Goal: Information Seeking & Learning: Learn about a topic

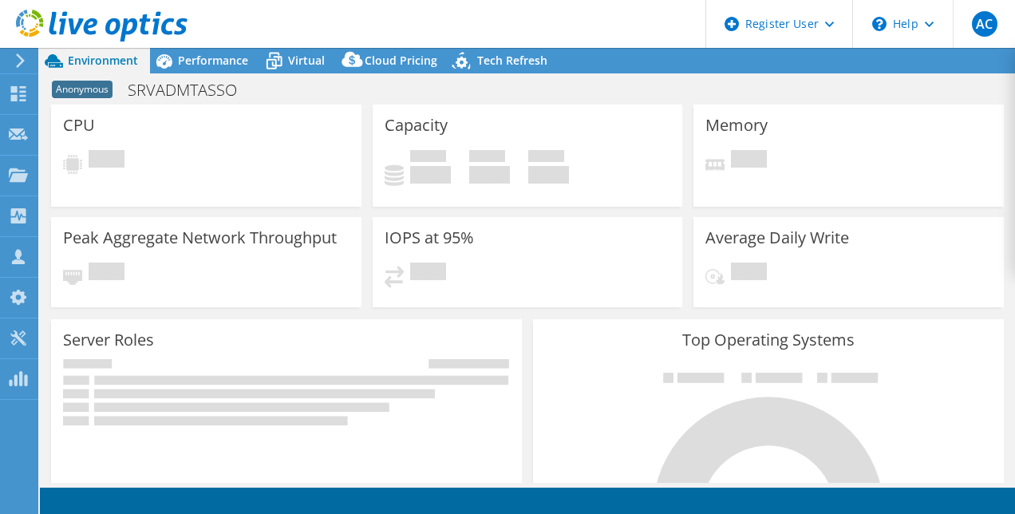
select select "USD"
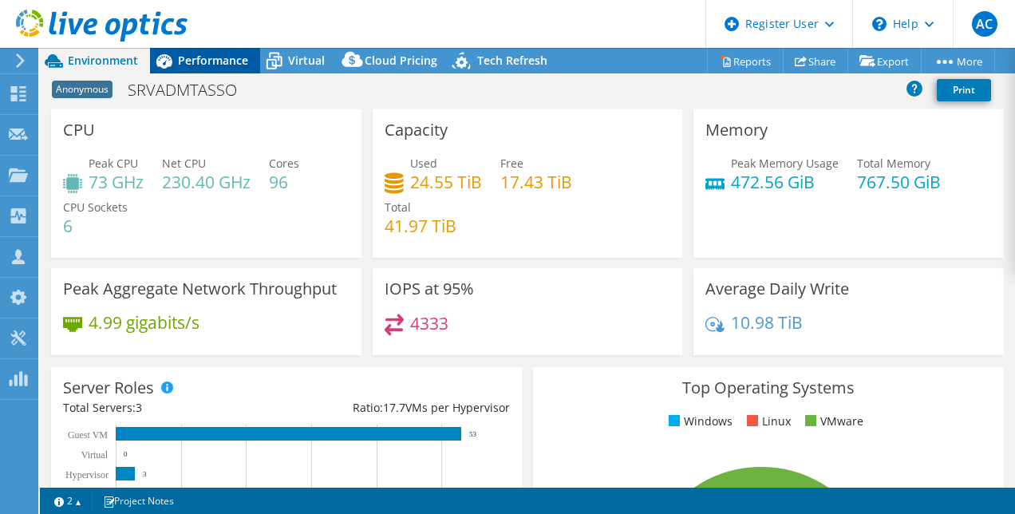
click at [185, 57] on span "Performance" at bounding box center [213, 60] width 70 height 15
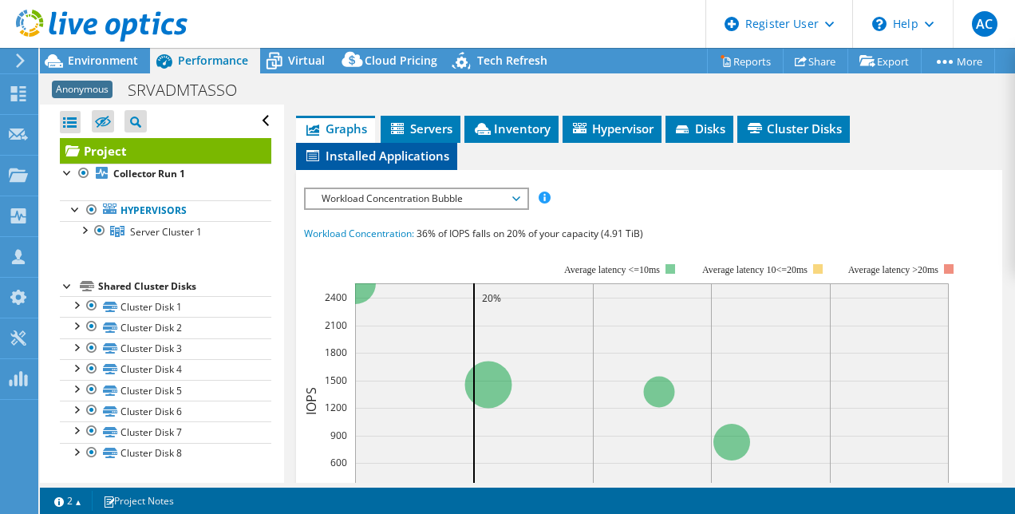
scroll to position [364, 0]
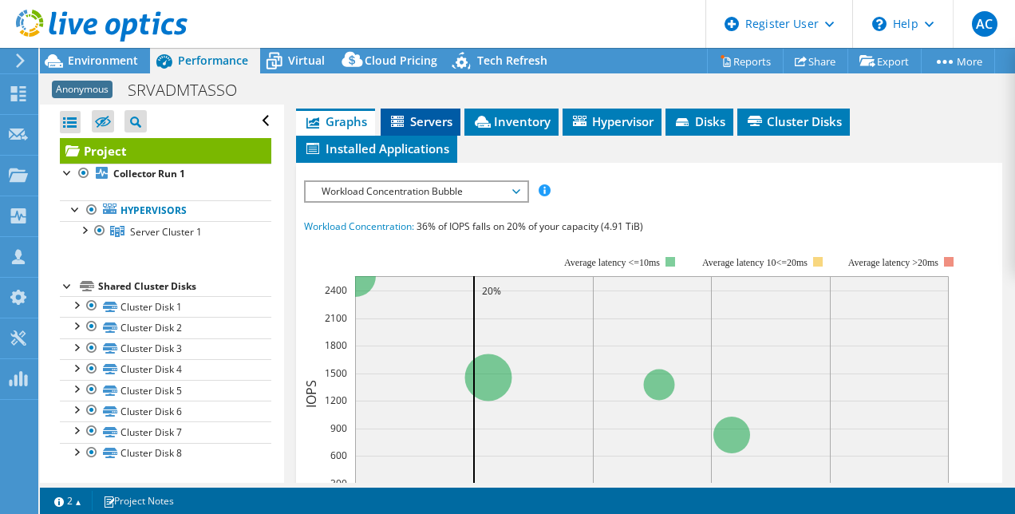
click at [436, 129] on span "Servers" at bounding box center [421, 121] width 64 height 16
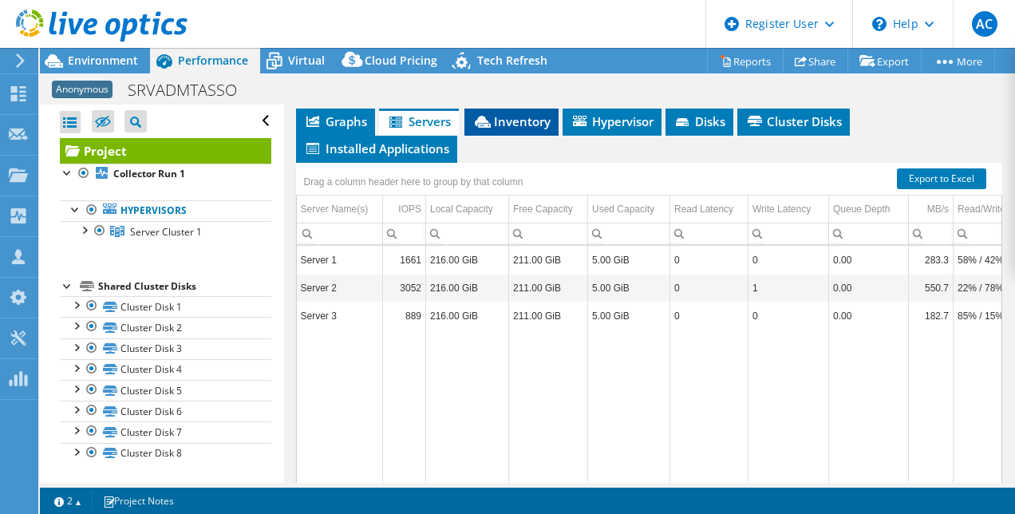
click at [518, 129] on span "Inventory" at bounding box center [512, 121] width 78 height 16
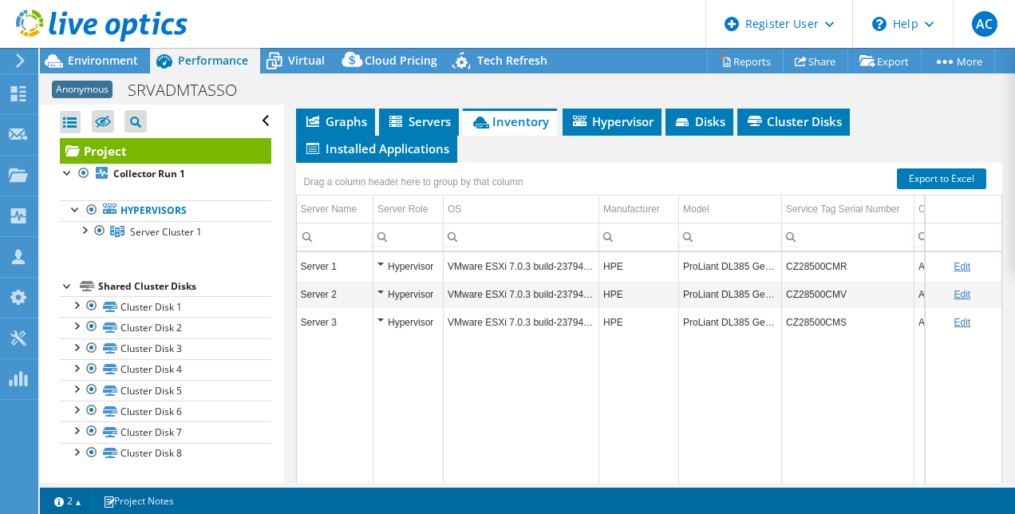
scroll to position [6, 0]
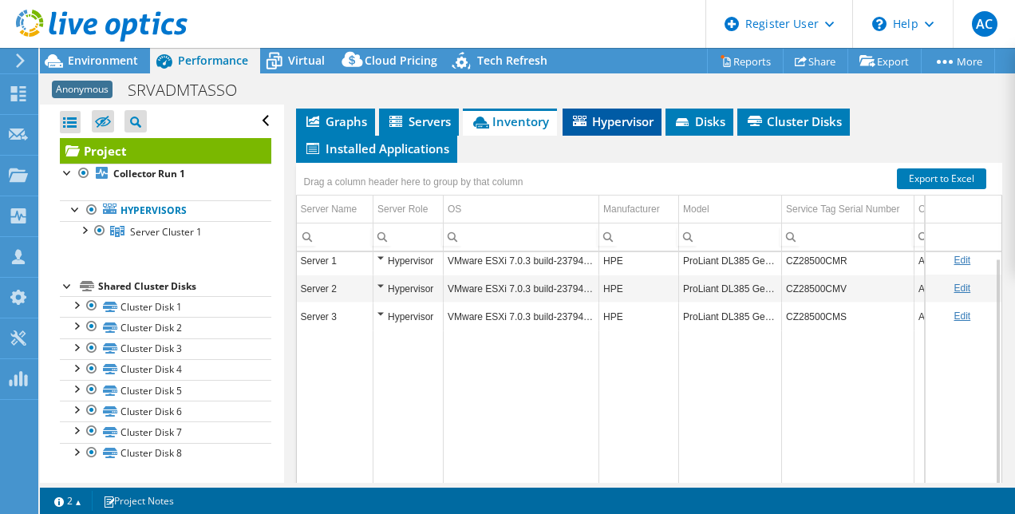
click at [596, 129] on span "Hypervisor" at bounding box center [612, 121] width 83 height 16
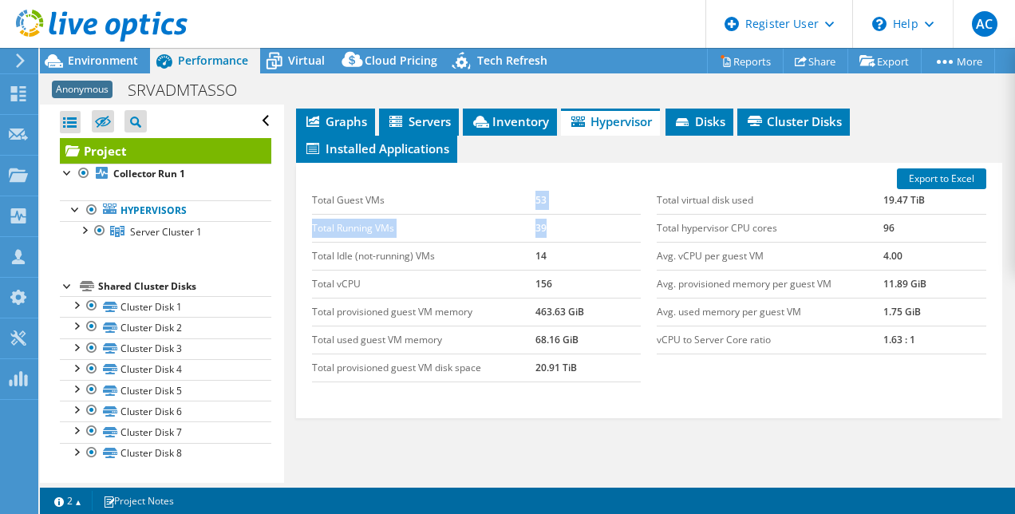
drag, startPoint x: 519, startPoint y: 251, endPoint x: 567, endPoint y: 267, distance: 50.5
click at [567, 267] on tbody "Total Guest VMs 53 Total Running VMs 39 Total Idle (not-running) VMs 14 Total v…" at bounding box center [477, 285] width 330 height 196
drag, startPoint x: 567, startPoint y: 267, endPoint x: 560, endPoint y: 281, distance: 15.4
click at [560, 242] on td "39" at bounding box center [588, 228] width 105 height 28
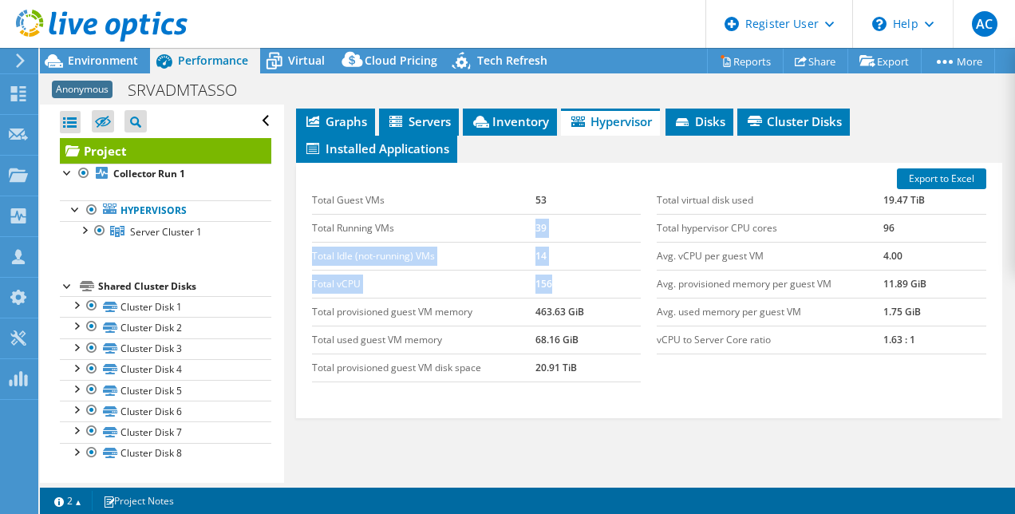
drag, startPoint x: 468, startPoint y: 274, endPoint x: 573, endPoint y: 344, distance: 126.6
click at [573, 344] on tbody "Total Guest VMs 53 Total Running VMs 39 Total Idle (not-running) VMs 14 Total v…" at bounding box center [477, 285] width 330 height 196
click at [518, 354] on td "Total used guest VM memory" at bounding box center [424, 340] width 224 height 28
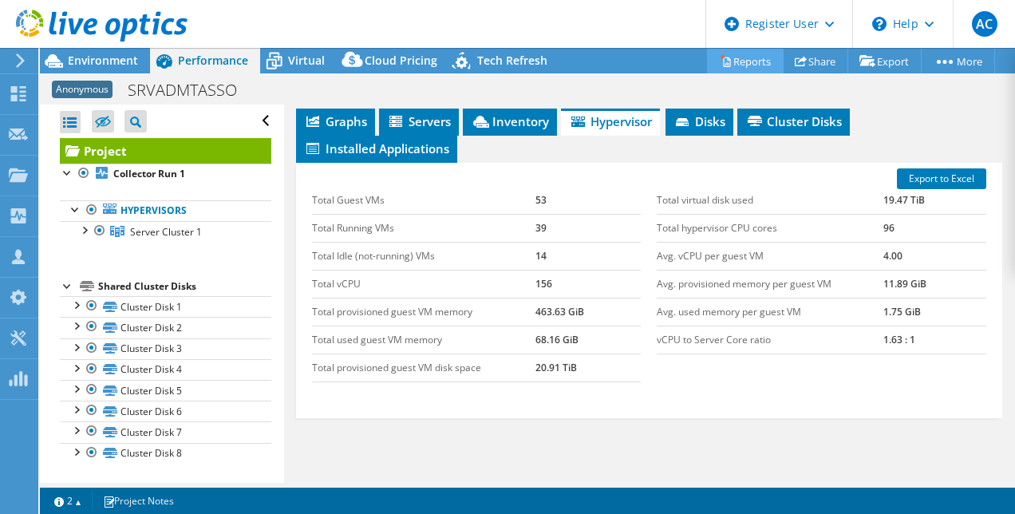
click at [742, 50] on link "Reports" at bounding box center [745, 61] width 77 height 25
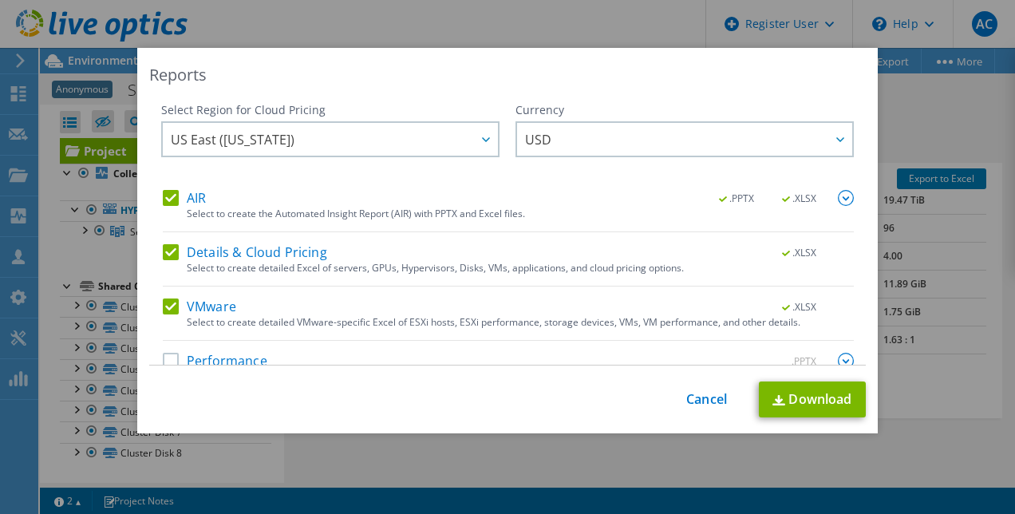
click at [896, 144] on div "Reports Select Region for Cloud Pricing Asia Pacific (Hong Kong) Asia Pacific (…" at bounding box center [507, 257] width 1015 height 418
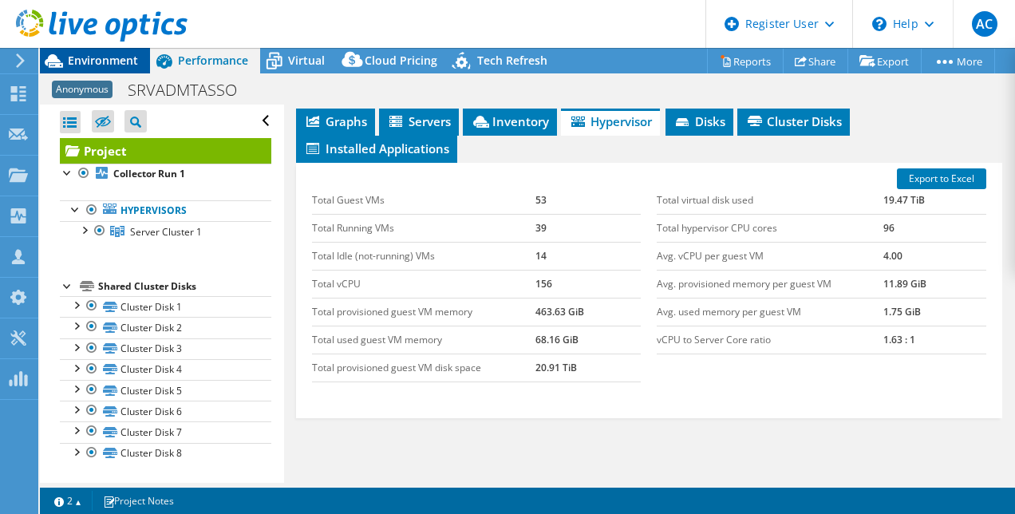
click at [69, 64] on span "Environment" at bounding box center [103, 60] width 70 height 15
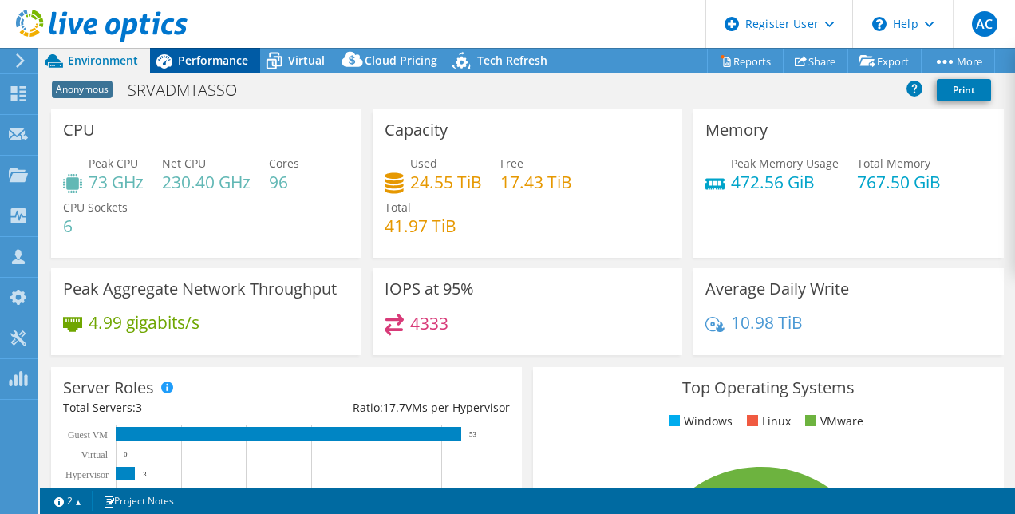
click at [214, 61] on span "Performance" at bounding box center [213, 60] width 70 height 15
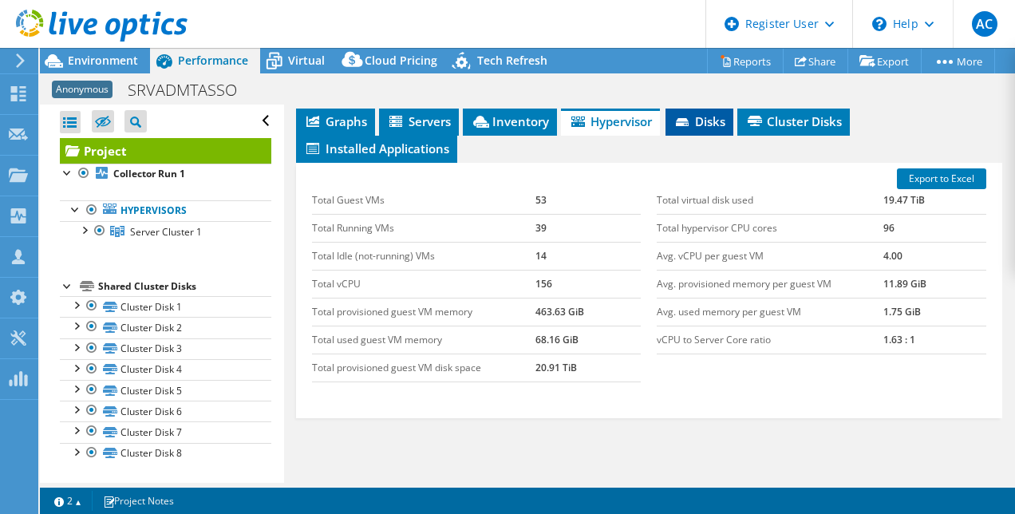
click at [725, 129] on span "Disks" at bounding box center [700, 121] width 52 height 16
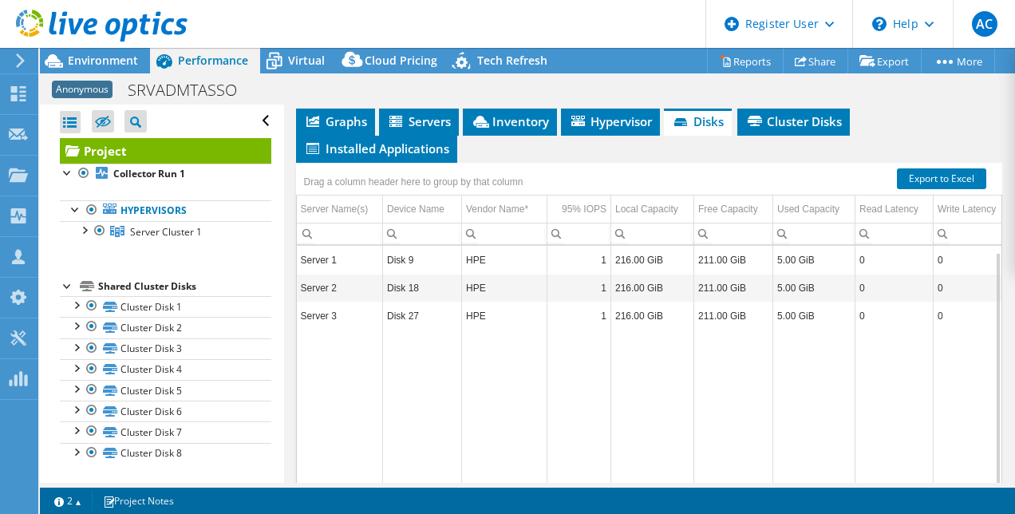
scroll to position [6, 0]
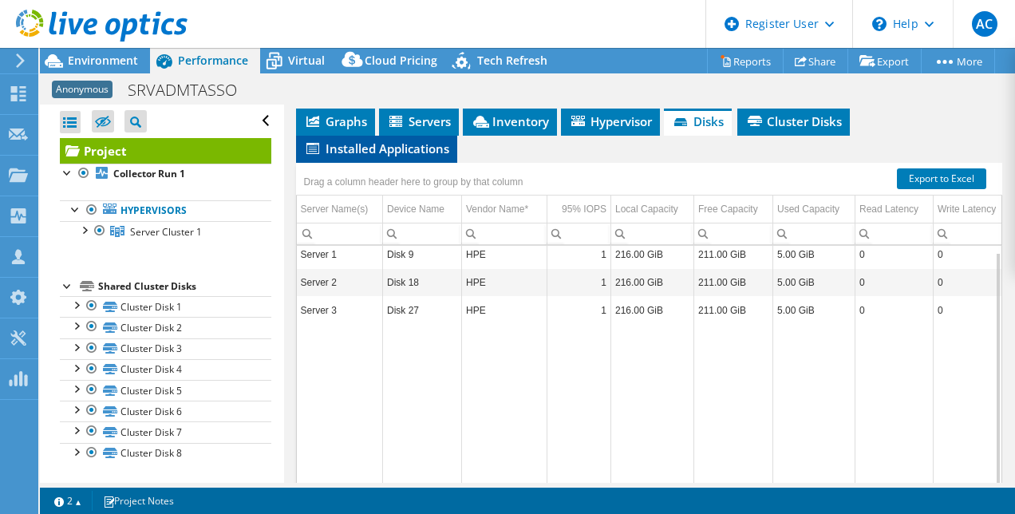
click at [425, 156] on span "Installed Applications" at bounding box center [376, 148] width 145 height 16
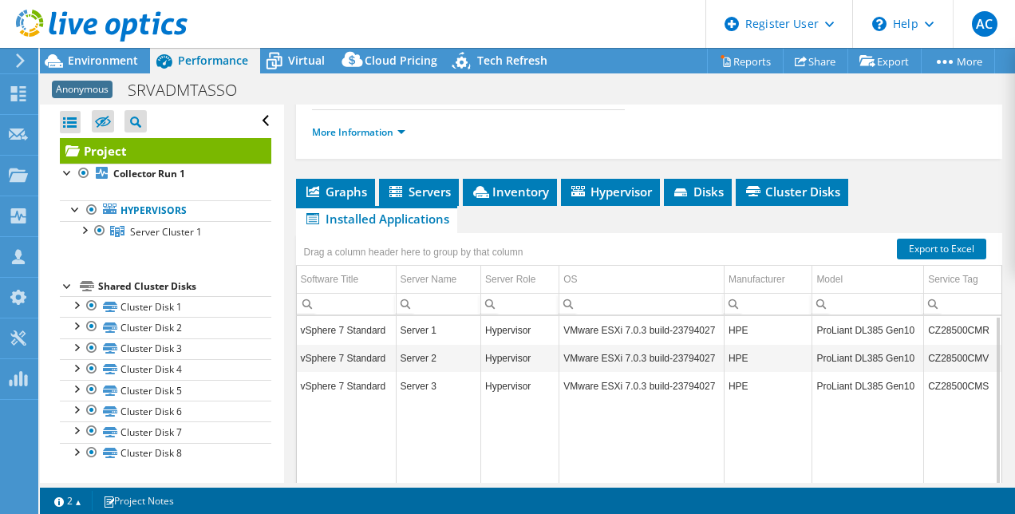
scroll to position [0, 0]
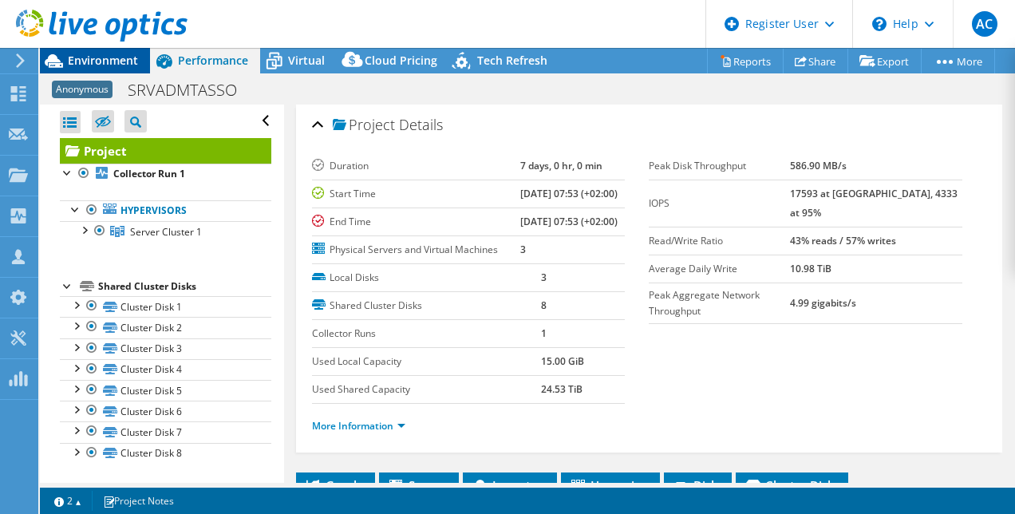
click at [121, 54] on span "Environment" at bounding box center [103, 60] width 70 height 15
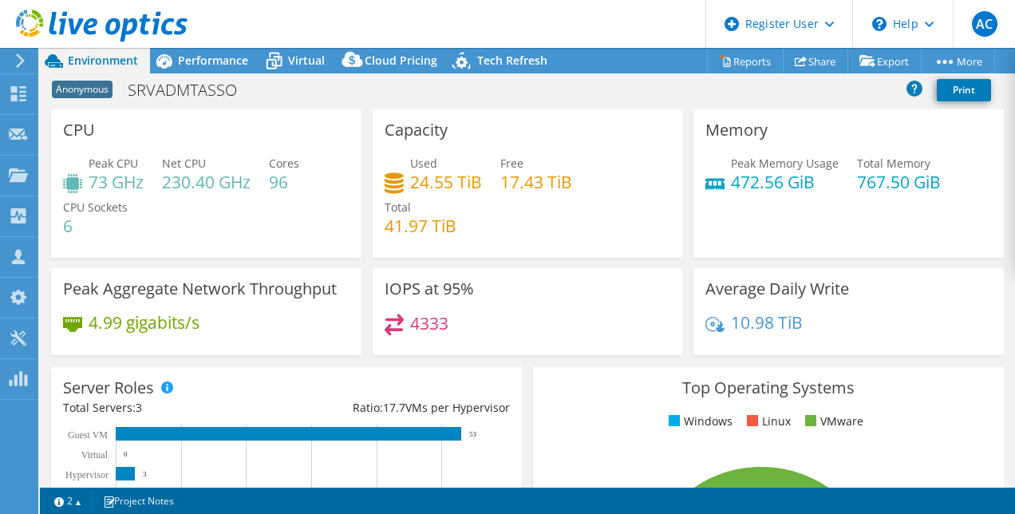
scroll to position [38, 0]
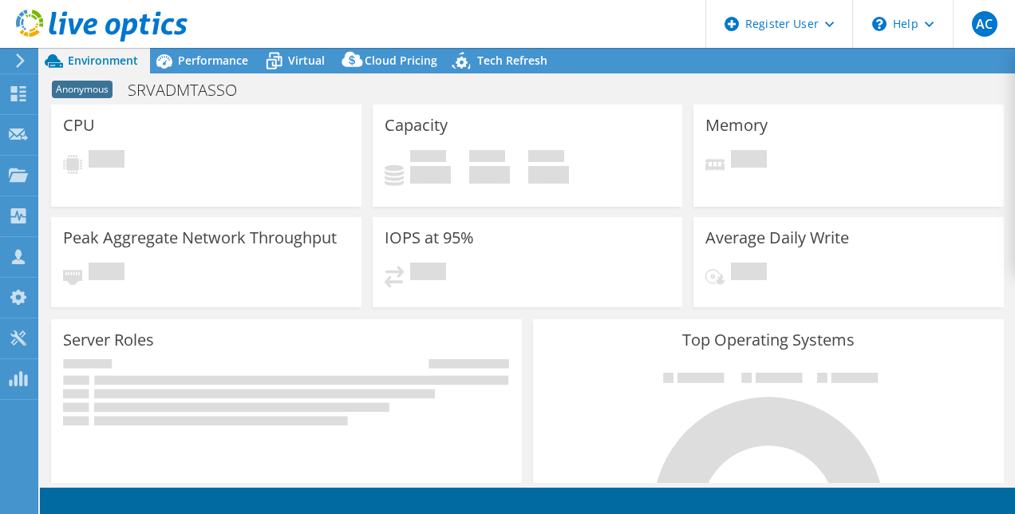
select select "USD"
